Goal: Information Seeking & Learning: Understand process/instructions

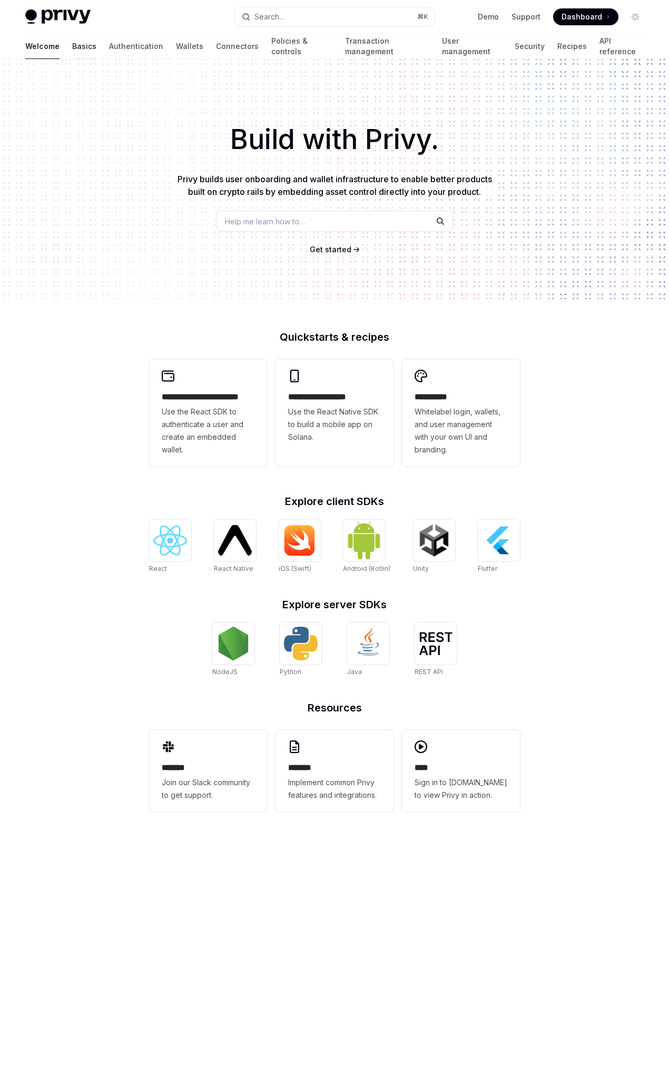
click at [72, 45] on link "Basics" at bounding box center [84, 46] width 24 height 25
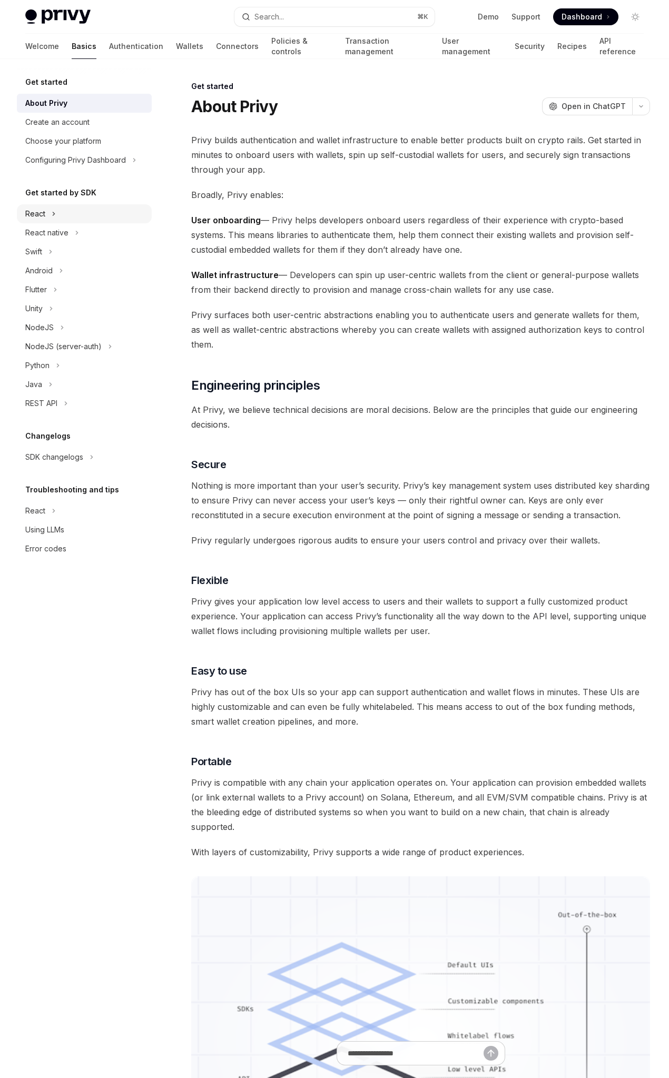
click at [74, 211] on div "React" at bounding box center [84, 213] width 135 height 19
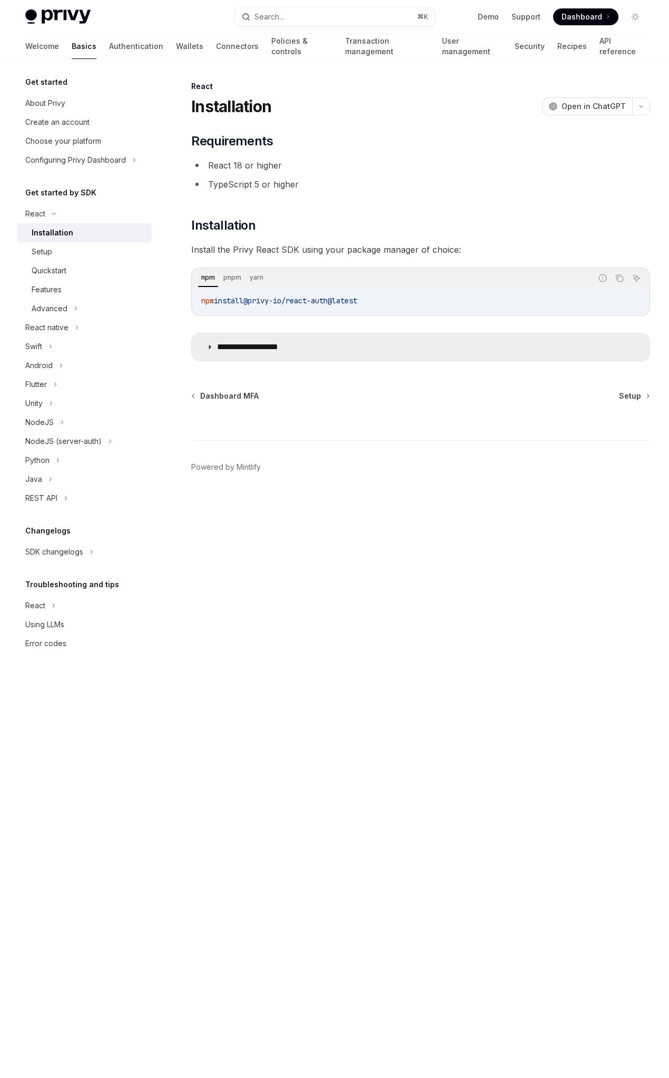
click at [267, 350] on p "**********" at bounding box center [260, 347] width 86 height 11
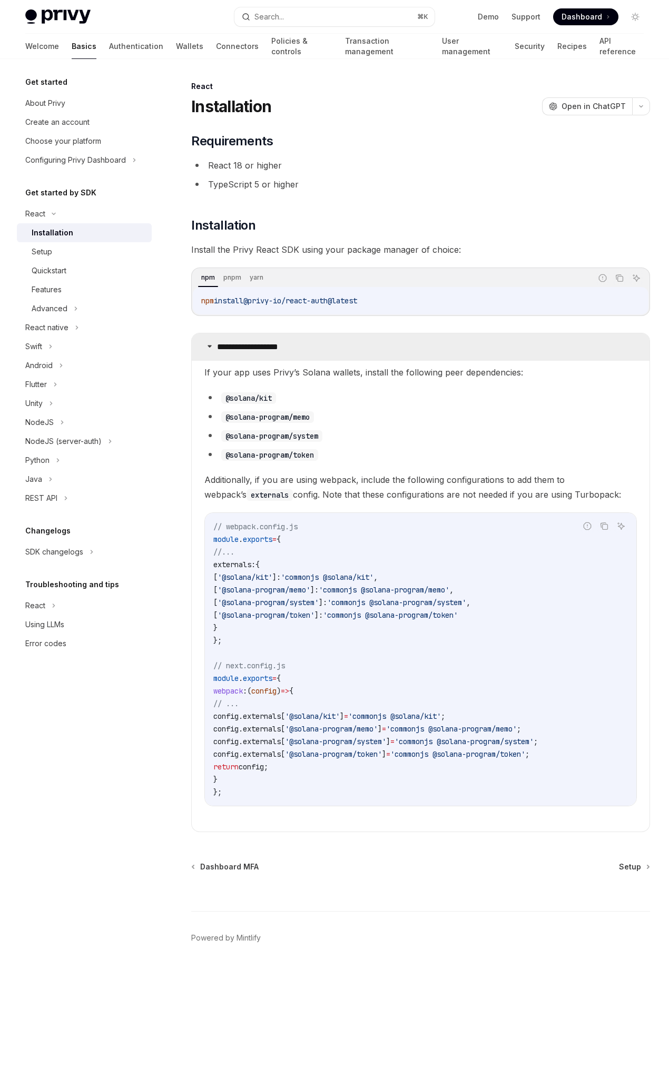
click at [267, 350] on p "**********" at bounding box center [260, 347] width 86 height 11
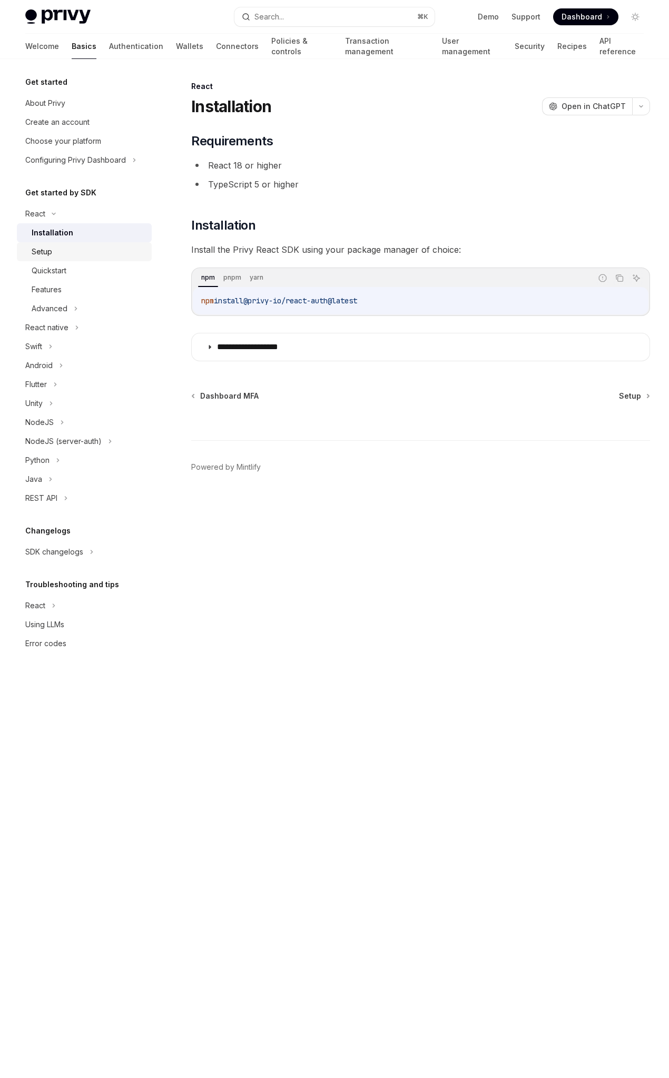
click at [108, 248] on div "Setup" at bounding box center [89, 252] width 114 height 13
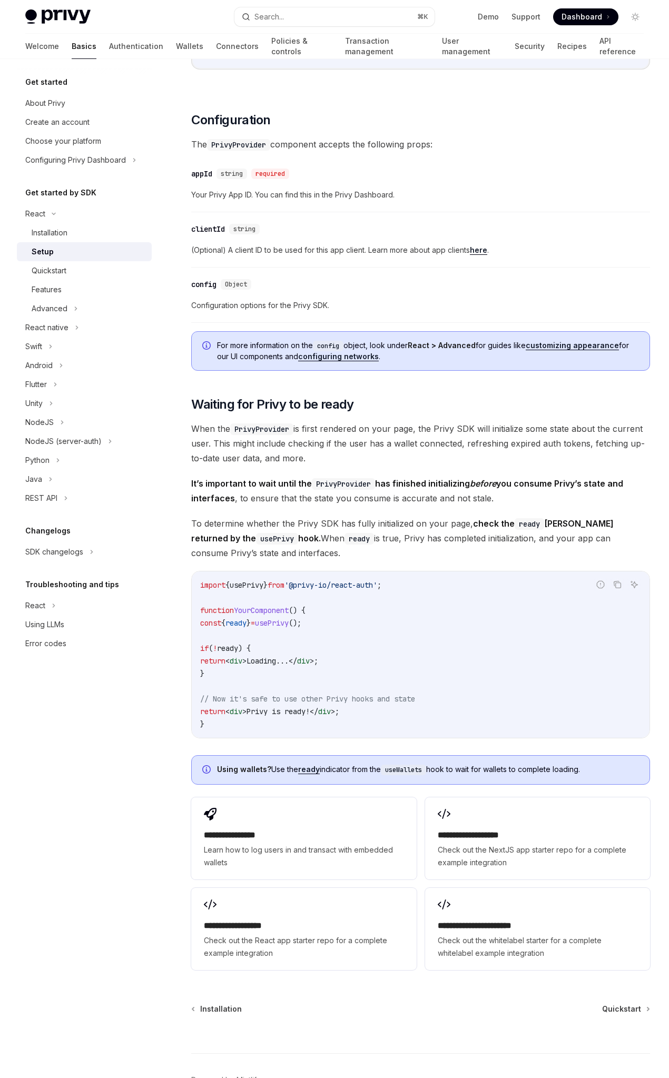
scroll to position [724, 0]
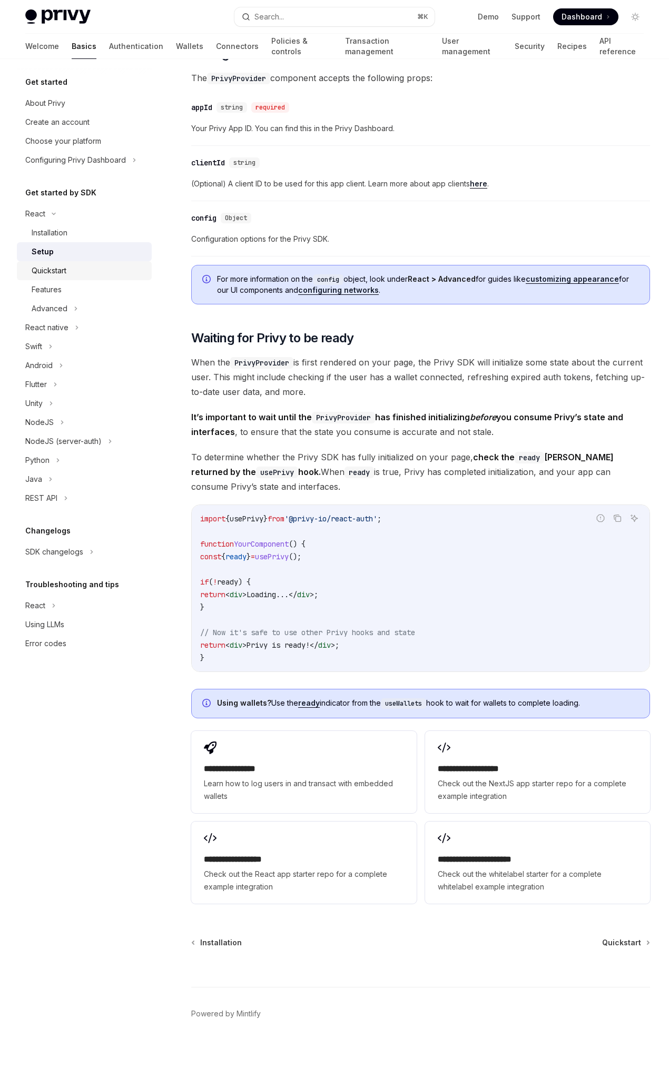
click at [96, 261] on link "Quickstart" at bounding box center [84, 270] width 135 height 19
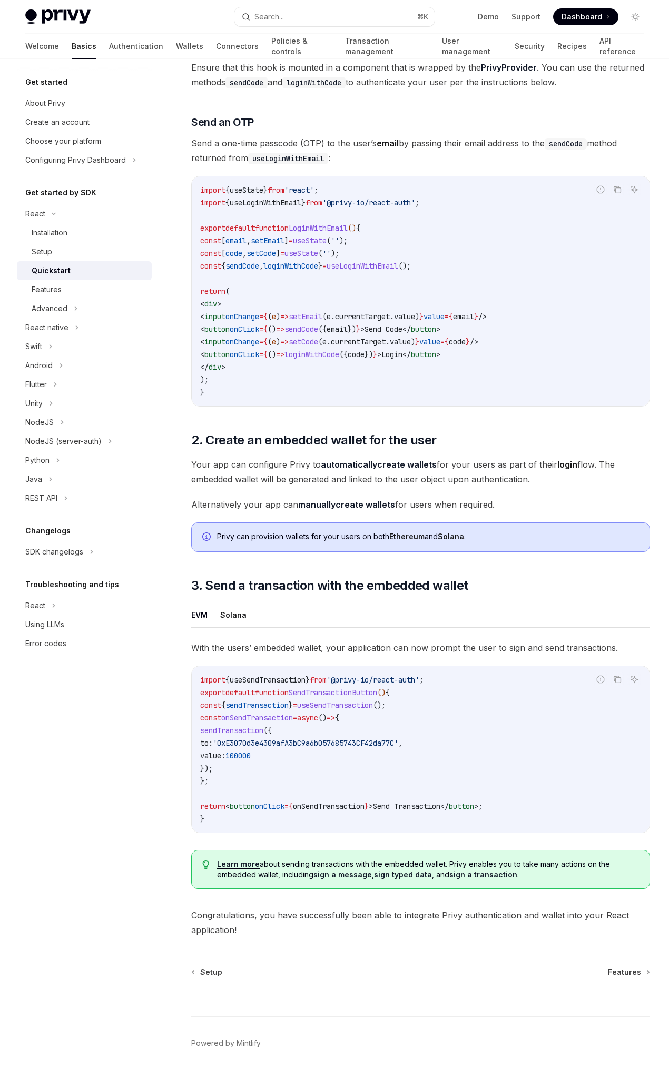
scroll to position [368, 0]
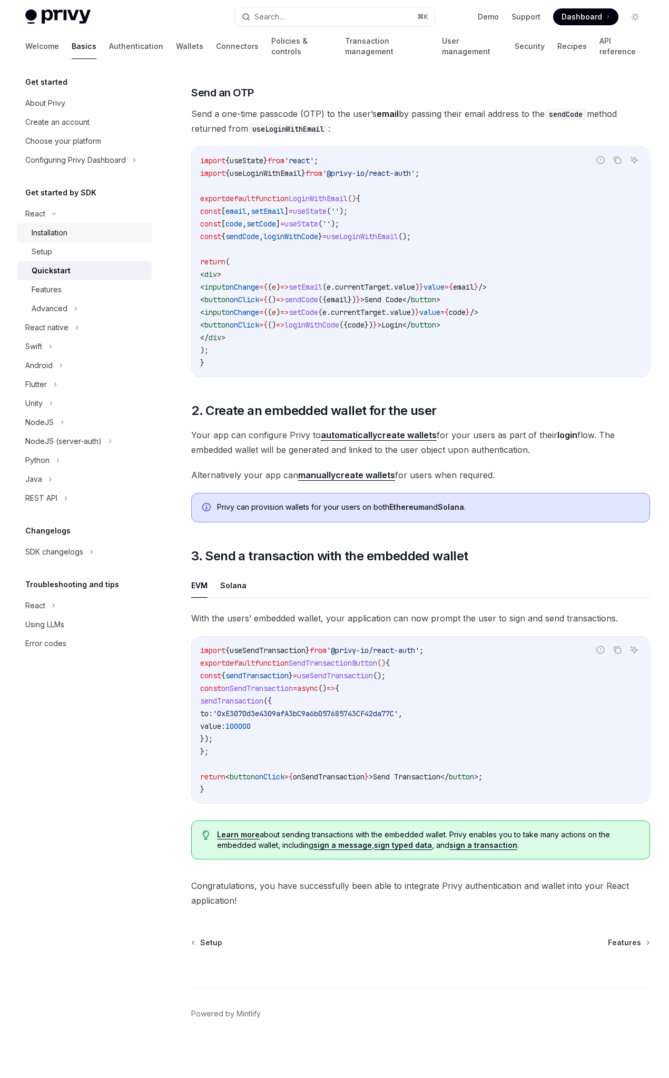
click at [79, 233] on div "Installation" at bounding box center [89, 233] width 114 height 13
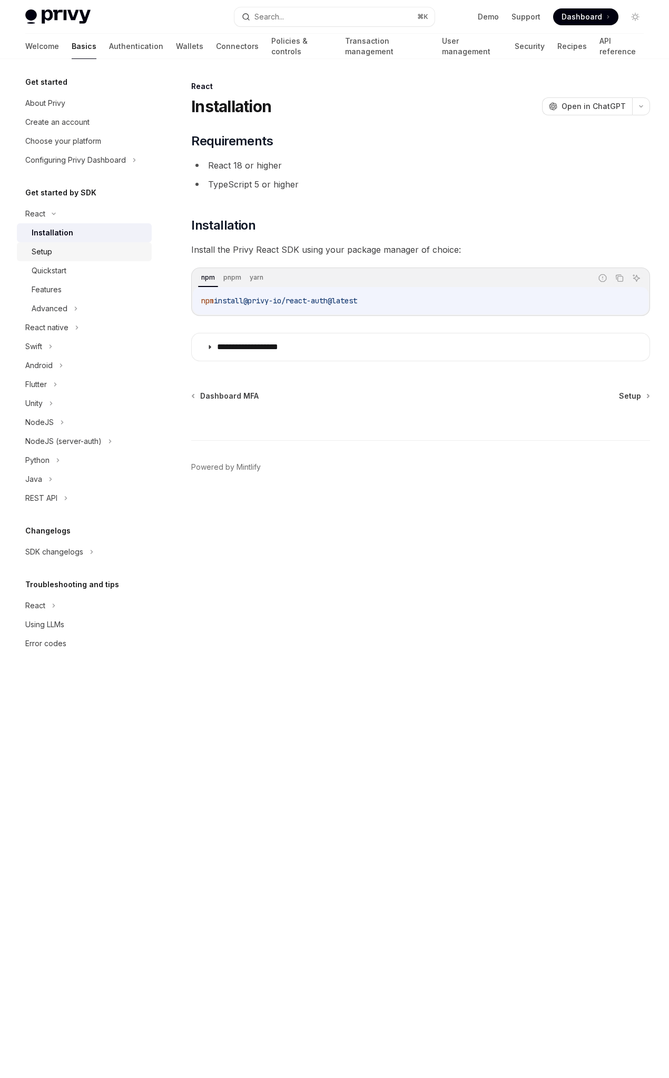
click at [77, 249] on div "Setup" at bounding box center [89, 252] width 114 height 13
type textarea "*"
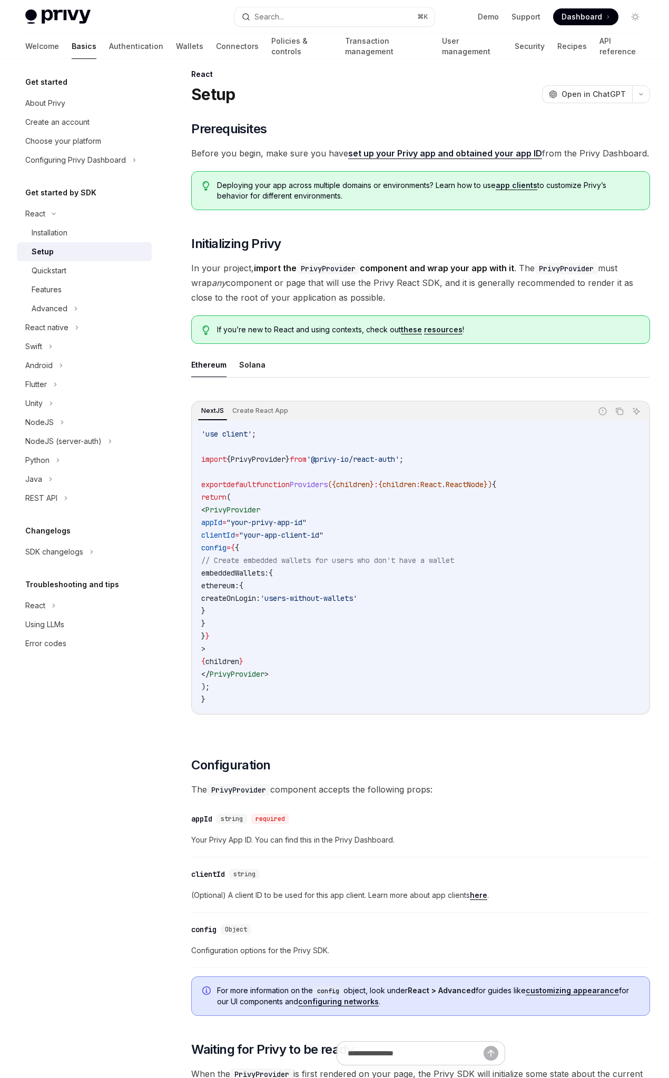
scroll to position [13, 0]
click at [229, 283] on span "In your project, import the PrivyProvider component and wrap your app with it .…" at bounding box center [420, 282] width 459 height 44
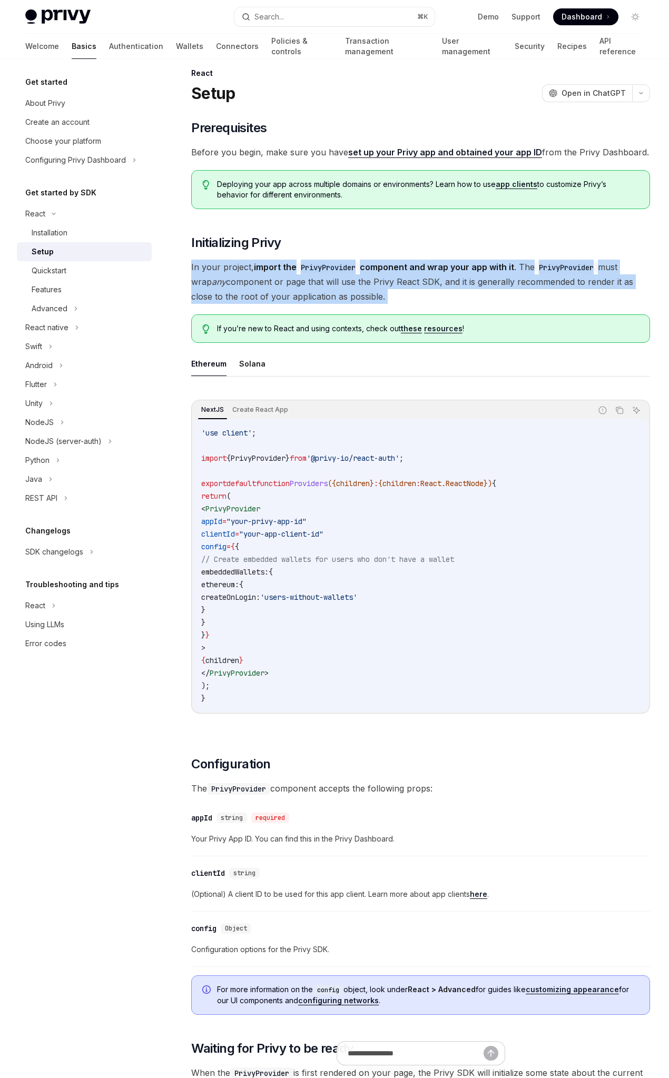
click at [274, 283] on span "In your project, import the PrivyProvider component and wrap your app with it .…" at bounding box center [420, 282] width 459 height 44
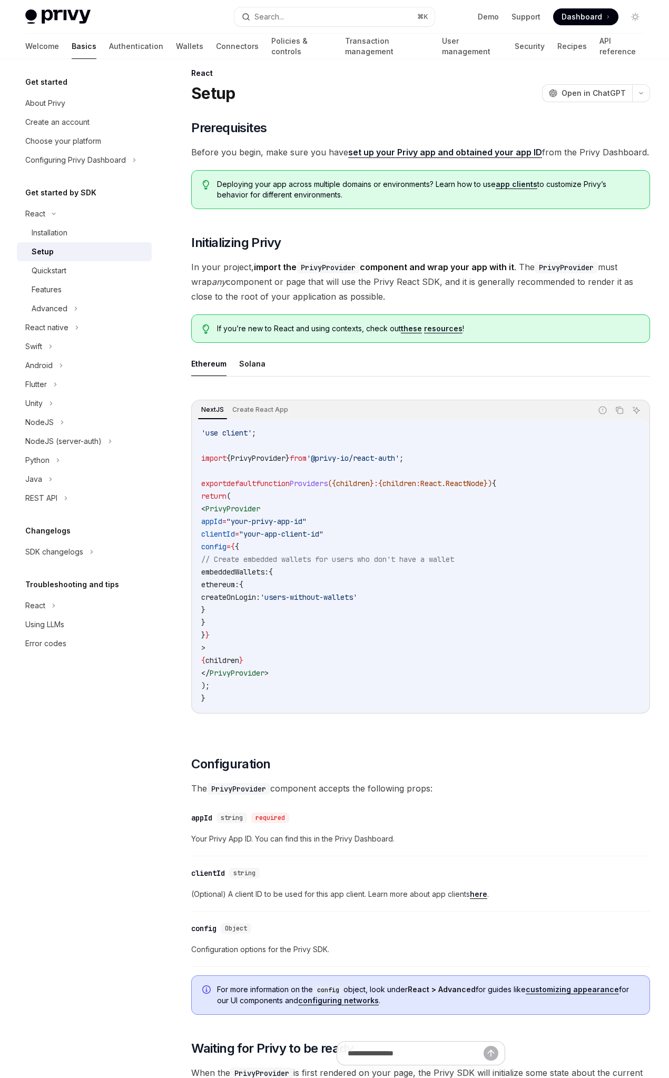
click at [274, 283] on span "In your project, import the PrivyProvider component and wrap your app with it .…" at bounding box center [420, 282] width 459 height 44
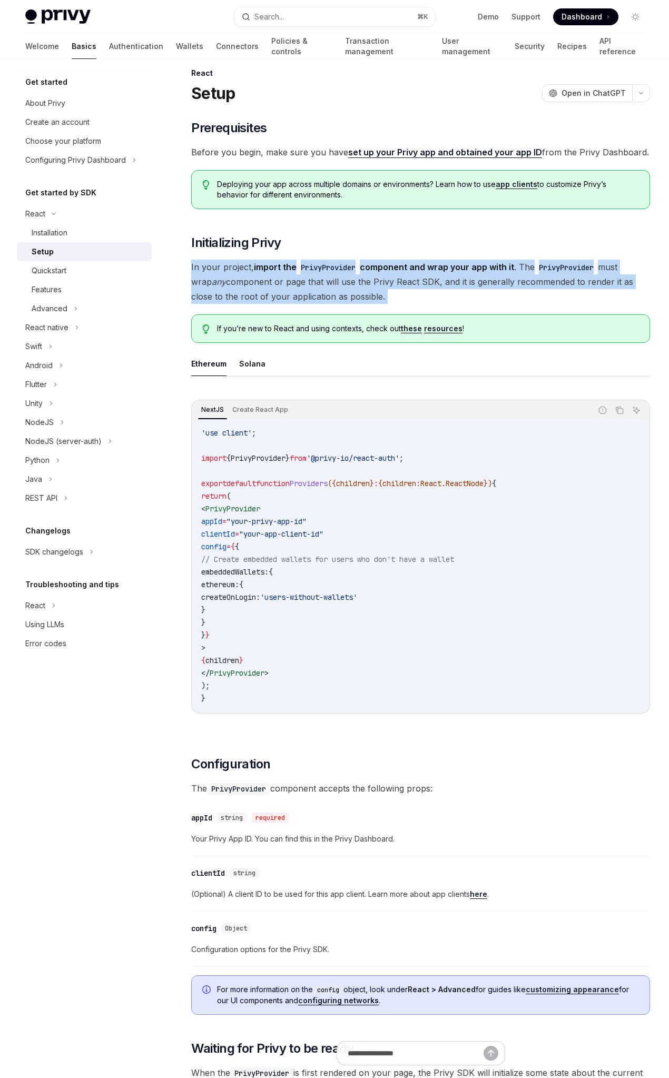
click at [301, 290] on span "In your project, import the PrivyProvider component and wrap your app with it .…" at bounding box center [420, 282] width 459 height 44
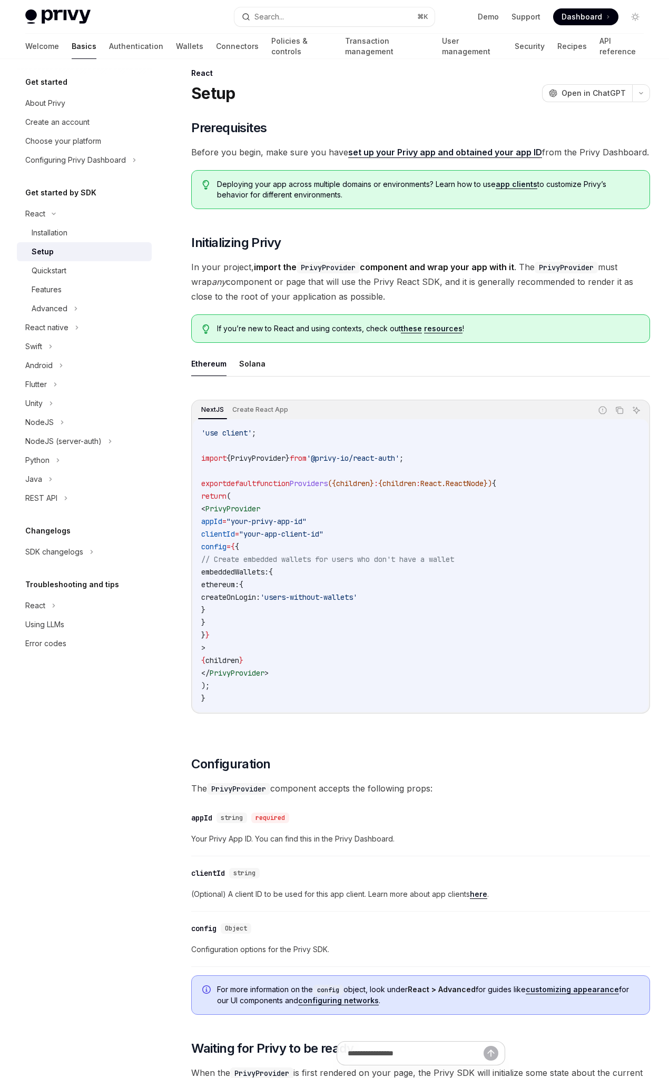
click at [301, 290] on span "In your project, import the PrivyProvider component and wrap your app with it .…" at bounding box center [420, 282] width 459 height 44
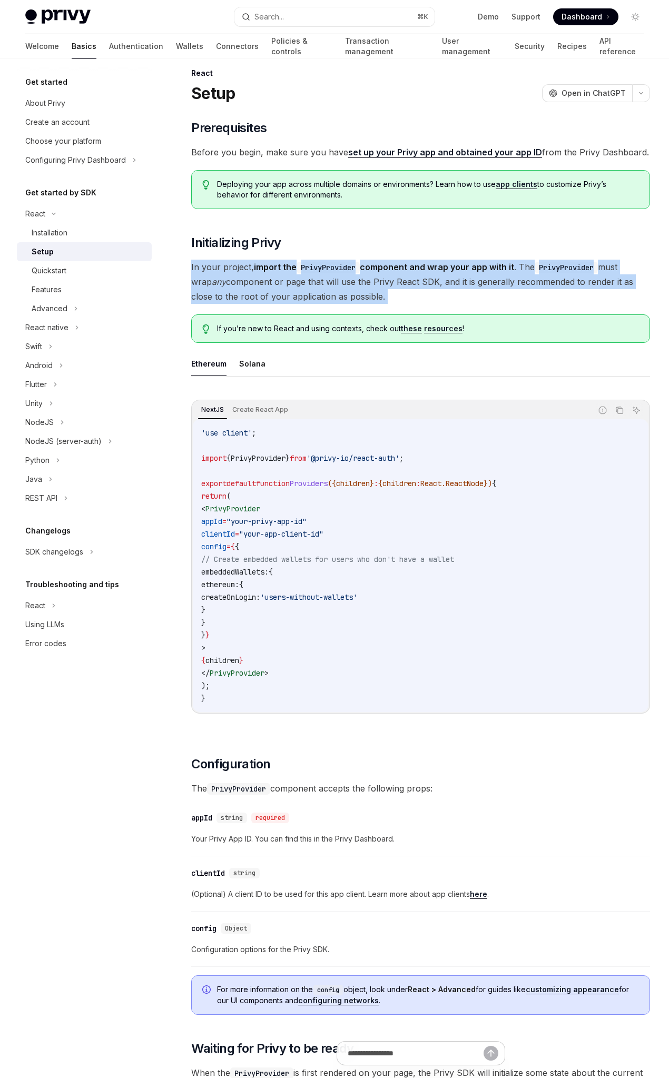
click at [301, 290] on span "In your project, import the PrivyProvider component and wrap your app with it .…" at bounding box center [420, 282] width 459 height 44
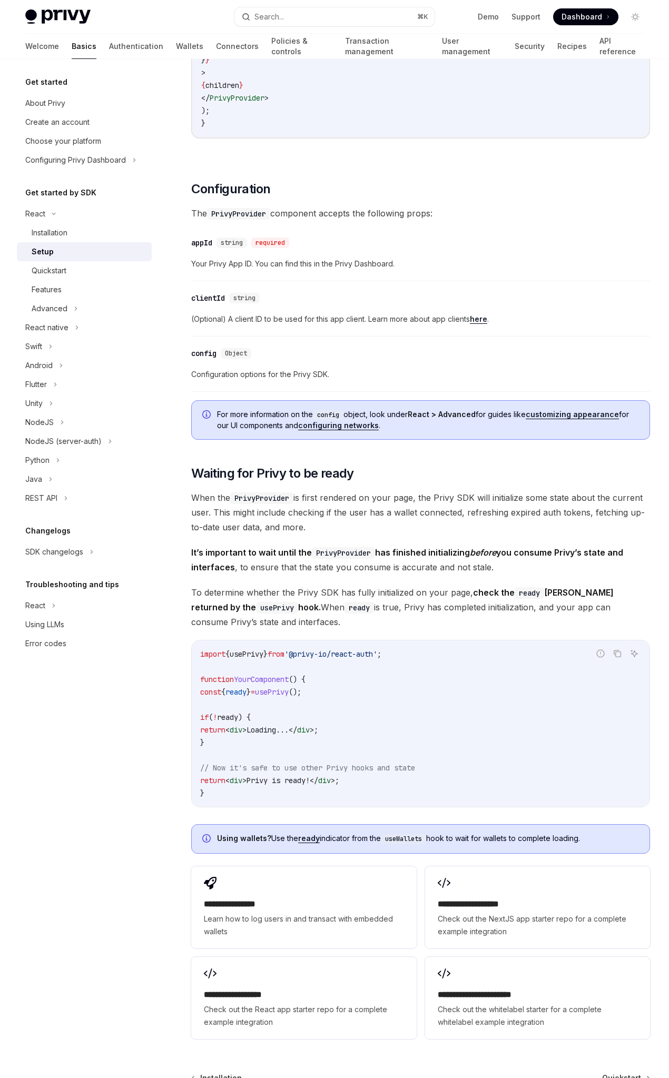
scroll to position [724, 0]
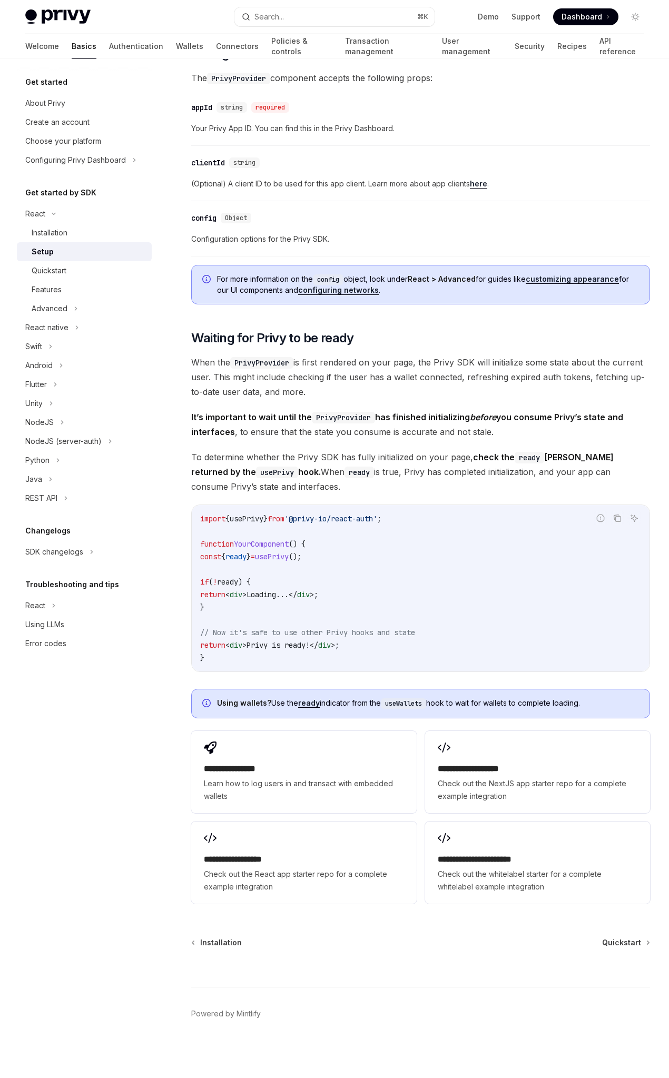
click at [409, 372] on span "When the PrivyProvider is first rendered on your page, the Privy SDK will initi…" at bounding box center [420, 377] width 459 height 44
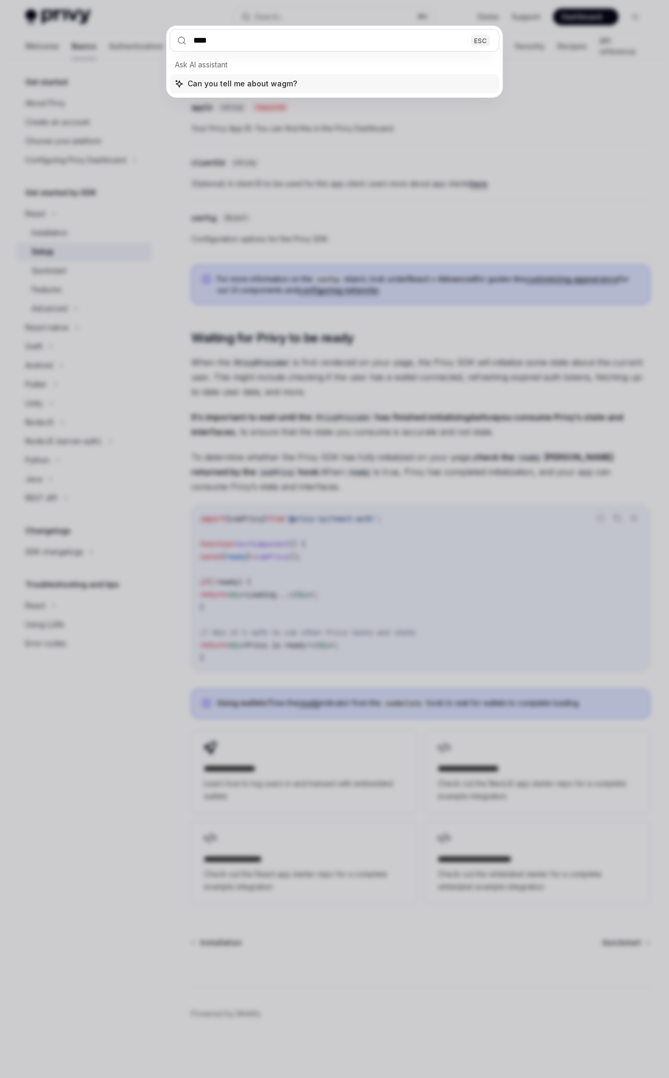
type input "*****"
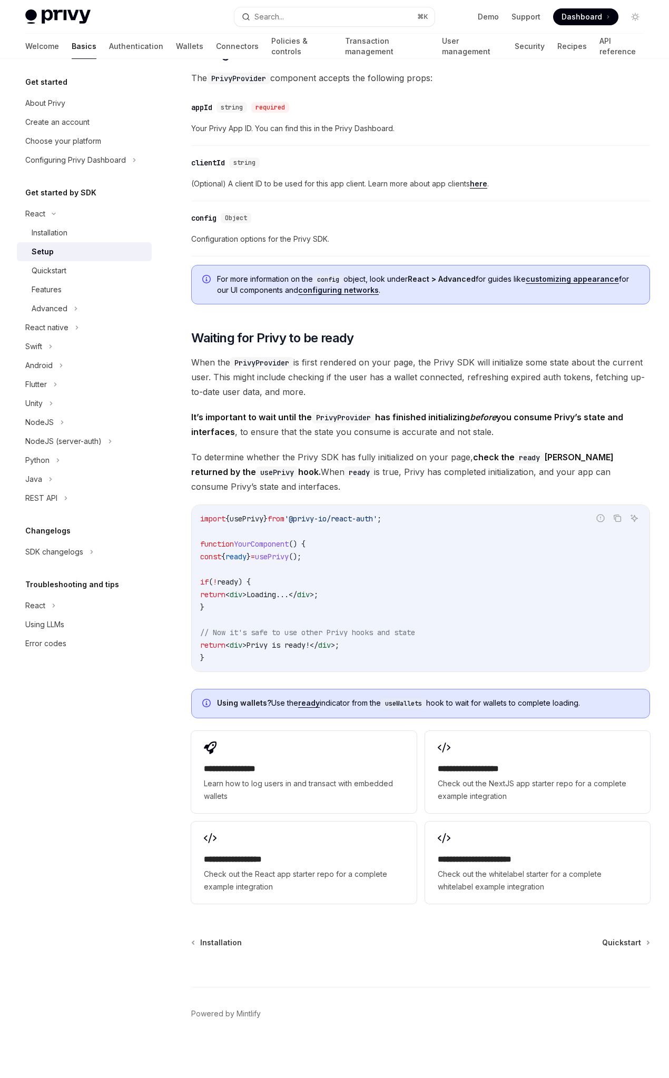
scroll to position [718, 0]
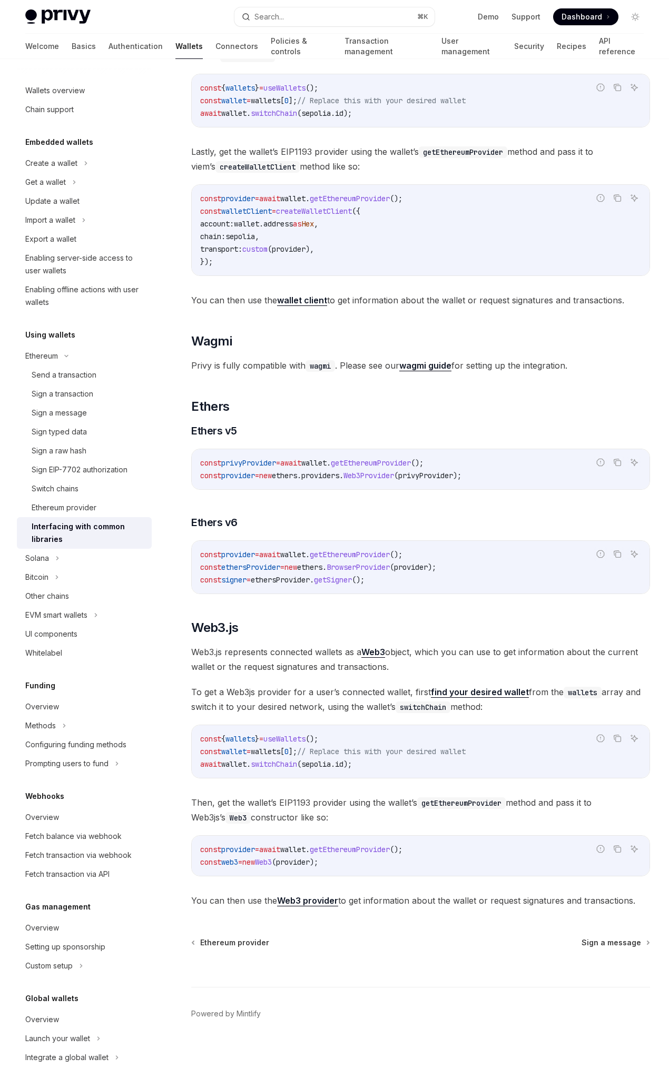
click at [429, 362] on strong "wagmi guide" at bounding box center [425, 365] width 52 height 11
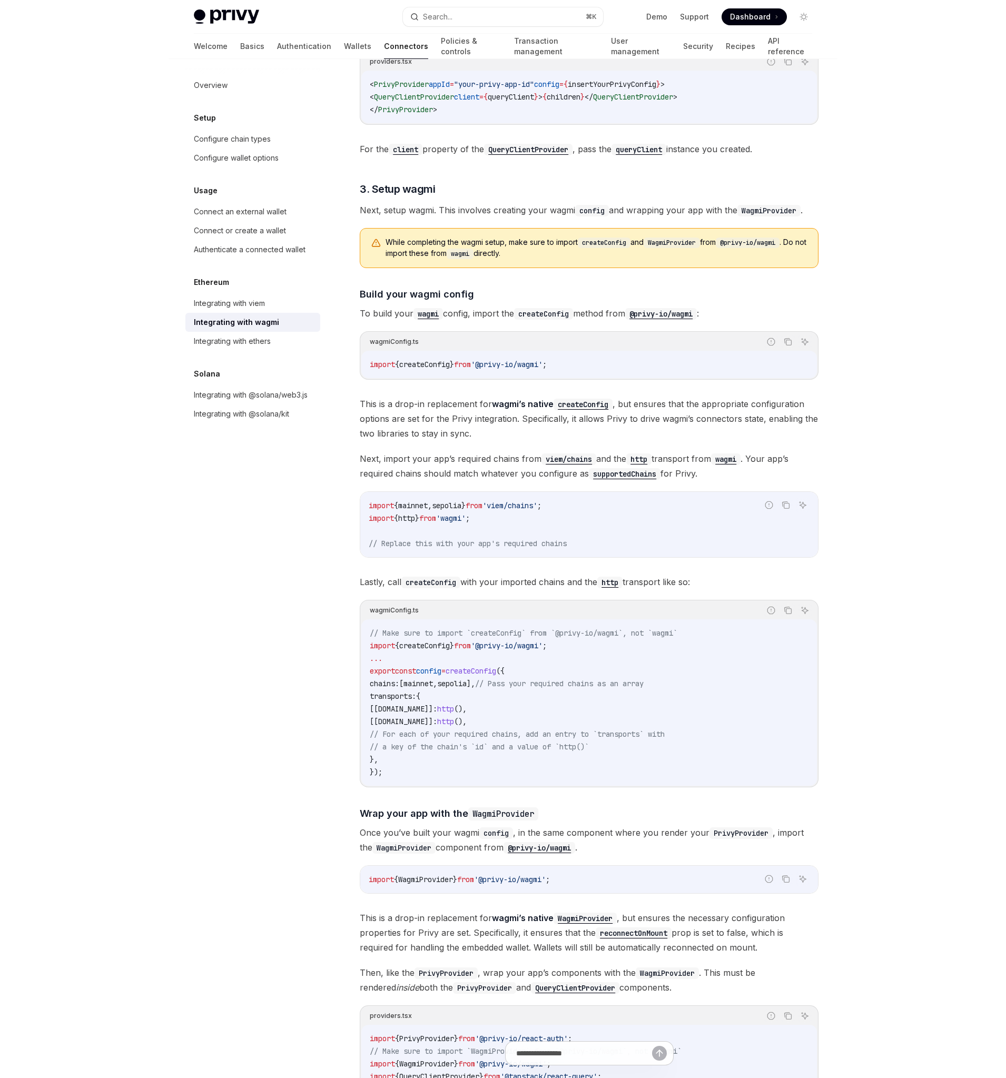
scroll to position [658, 0]
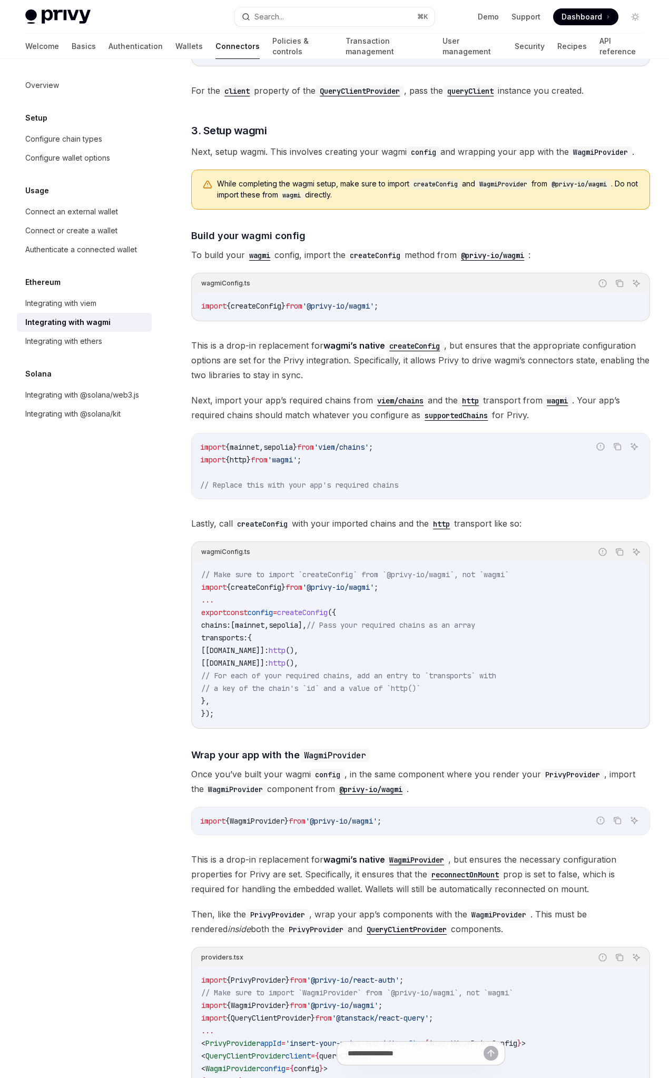
click at [419, 682] on code "// Make sure to import `createConfig` from `@privy-io/wagmi`, not `wagmi` impor…" at bounding box center [420, 644] width 439 height 152
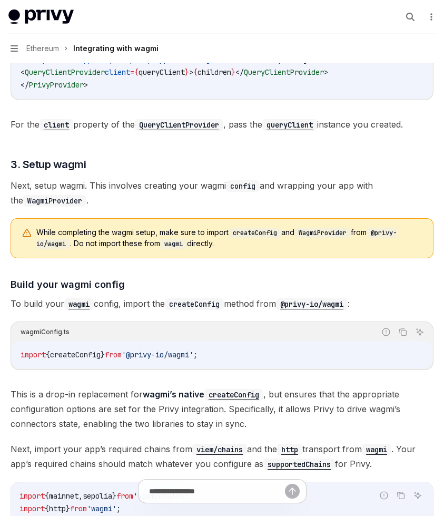
type textarea "*"
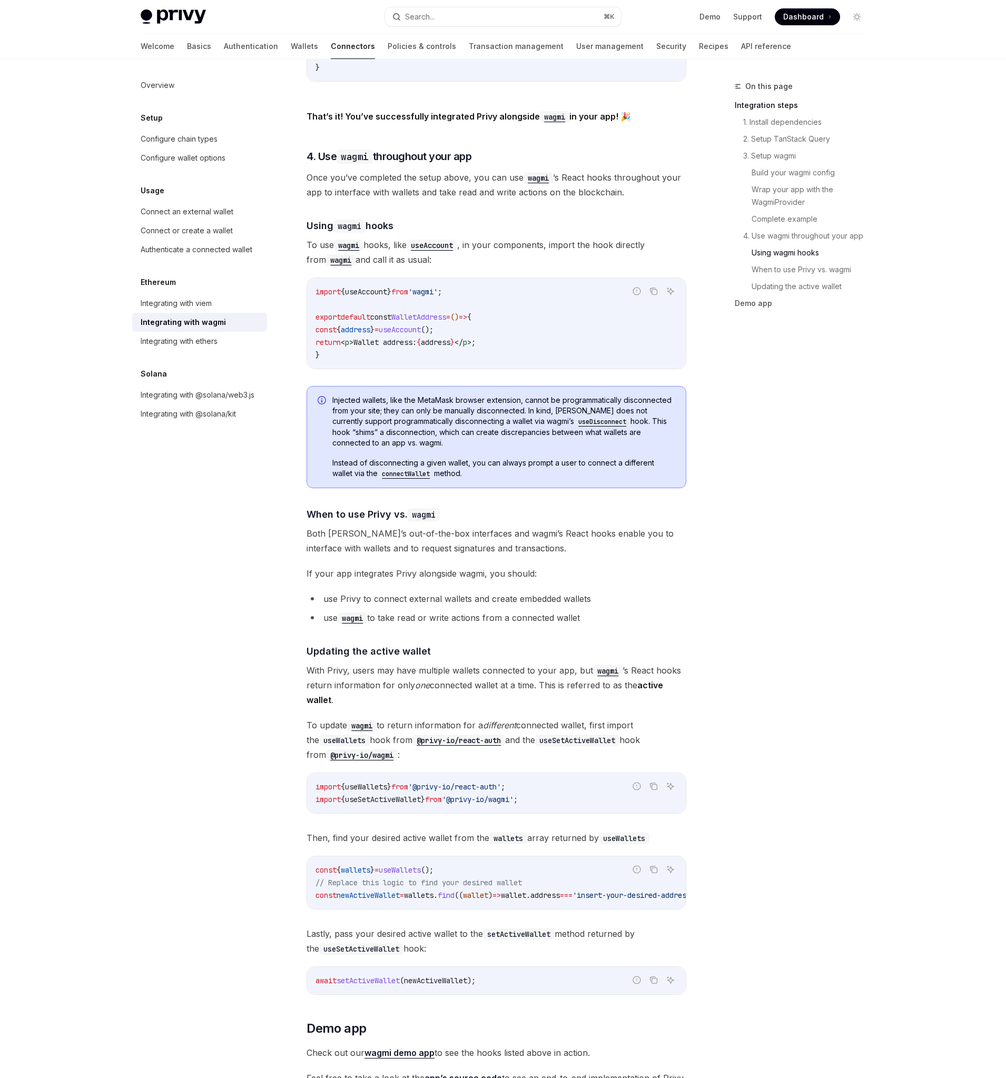
scroll to position [2427, 0]
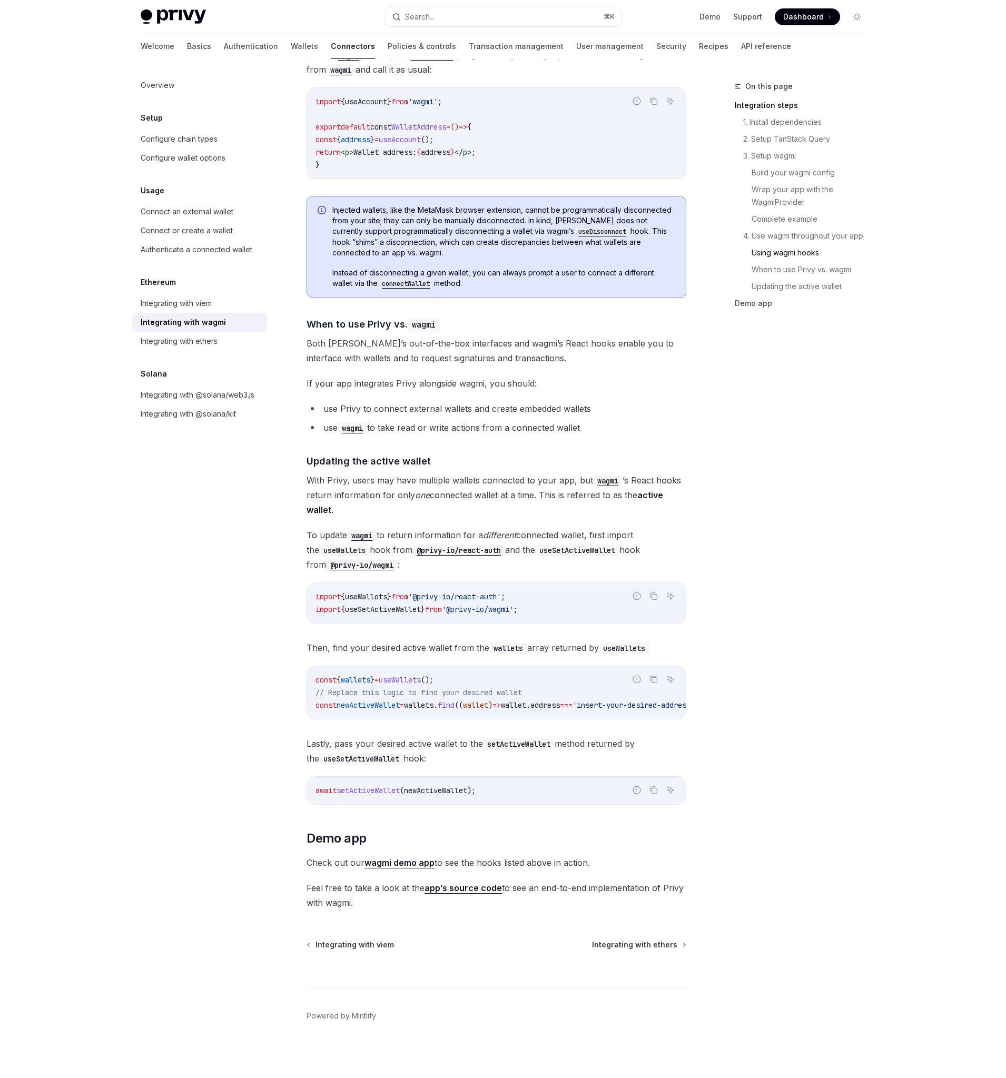
click at [218, 515] on div "Overview Setup Configure chain types Configure wallet options Usage Connect an …" at bounding box center [208, 568] width 152 height 1019
